Goal: Task Accomplishment & Management: Manage account settings

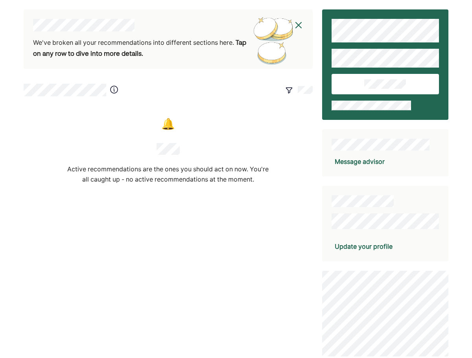
click at [351, 244] on div "Update your profile" at bounding box center [364, 246] width 58 height 9
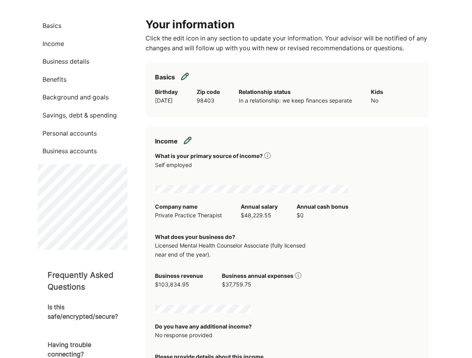
scroll to position [39, 0]
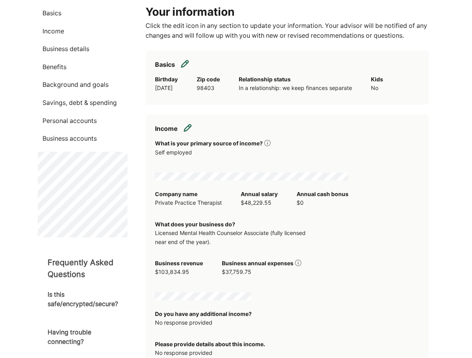
click at [188, 129] on img at bounding box center [188, 128] width 8 height 8
select select "**********"
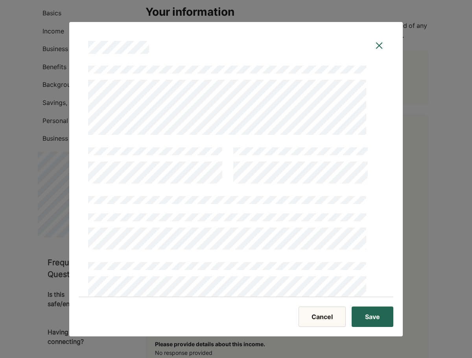
scroll to position [157, 0]
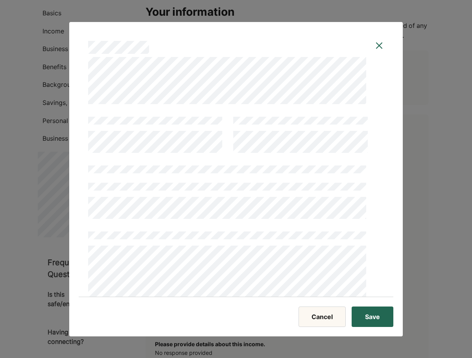
click at [323, 313] on button "Cancel" at bounding box center [321, 317] width 47 height 20
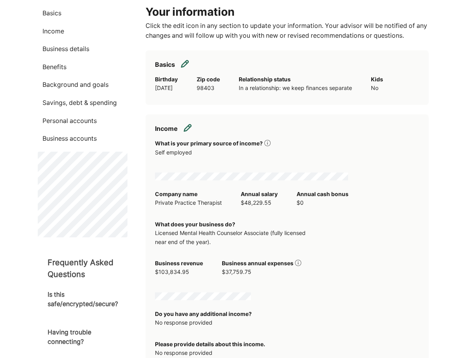
click at [300, 264] on img at bounding box center [298, 263] width 6 height 6
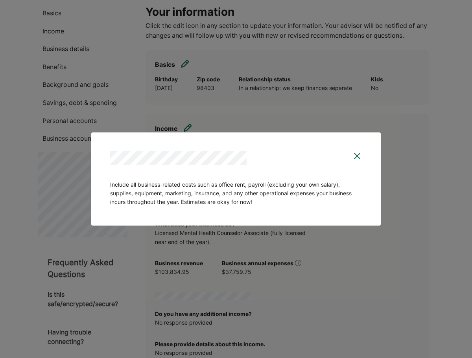
click at [359, 155] on img at bounding box center [356, 155] width 9 height 9
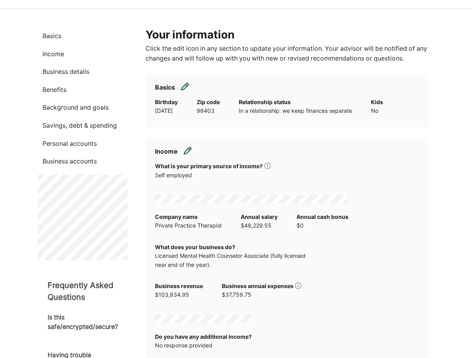
scroll to position [0, 0]
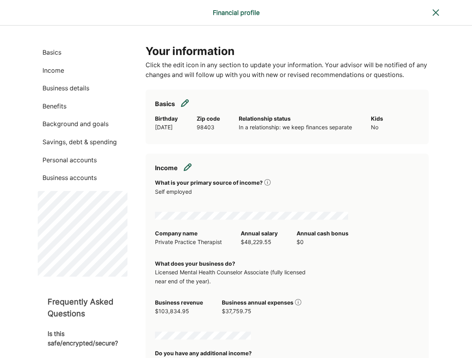
click at [71, 124] on p "Background and goals" at bounding box center [83, 124] width 90 height 10
